Goal: Task Accomplishment & Management: Use online tool/utility

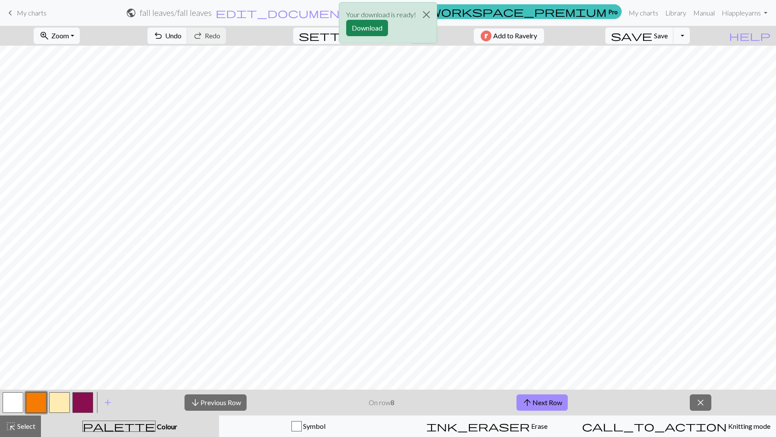
click at [25, 11] on div "Your download is ready! Download" at bounding box center [388, 25] width 776 height 50
click at [11, 11] on div "Your download is ready! Download" at bounding box center [388, 25] width 776 height 50
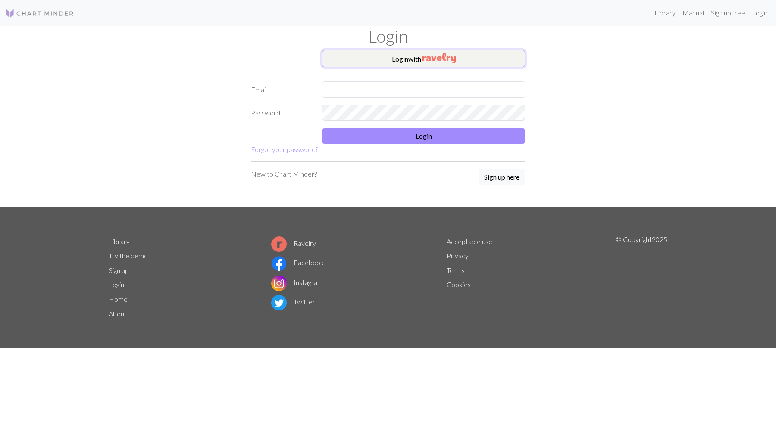
click at [432, 57] on img "button" at bounding box center [438, 58] width 33 height 10
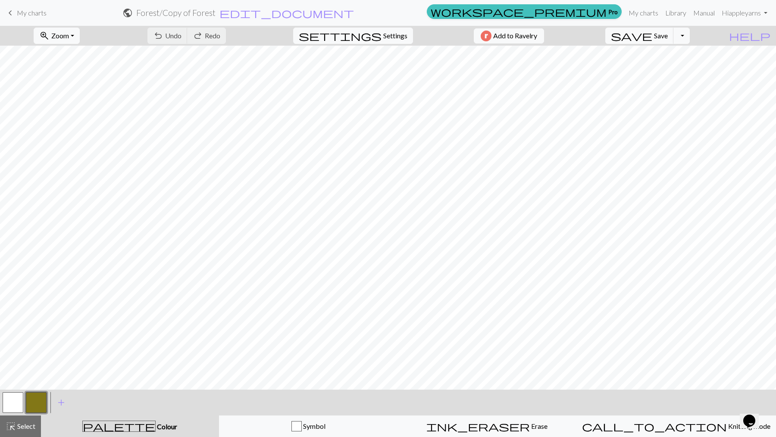
click at [24, 12] on span "My charts" at bounding box center [32, 13] width 30 height 8
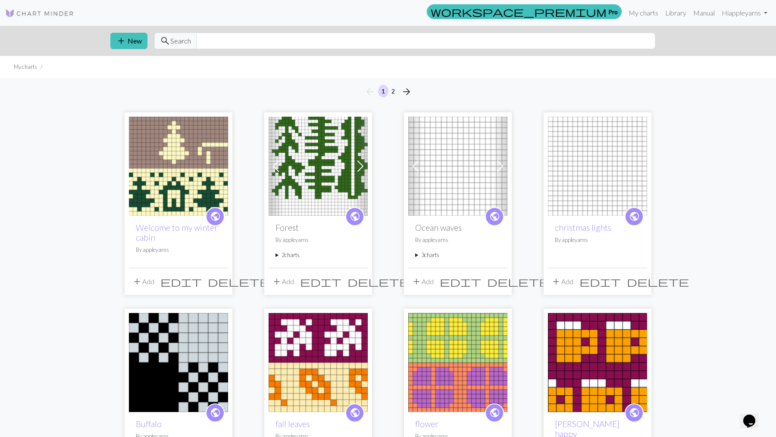
click at [329, 168] on img at bounding box center [317, 166] width 99 height 99
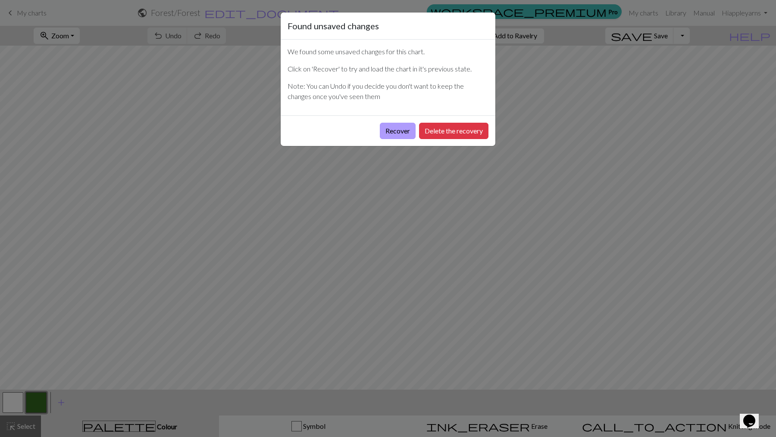
click at [399, 129] on button "Recover" at bounding box center [398, 131] width 36 height 16
